Goal: Transaction & Acquisition: Purchase product/service

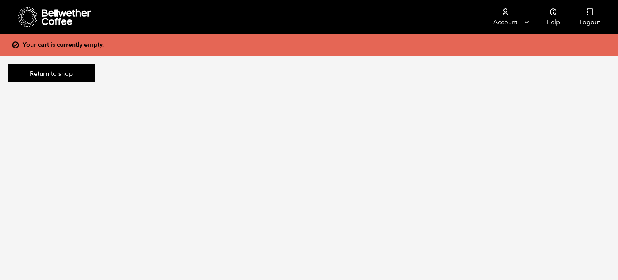
click at [66, 21] on icon at bounding box center [67, 17] width 50 height 16
